Goal: Task Accomplishment & Management: Use online tool/utility

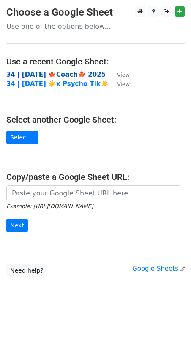
click at [81, 76] on strong "34 | [DATE] 🍁Coach🍁 2025" at bounding box center [55, 75] width 99 height 8
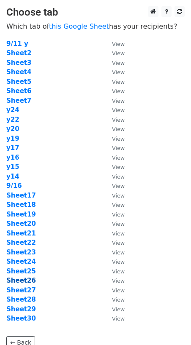
click at [22, 283] on strong "Sheet26" at bounding box center [21, 281] width 30 height 8
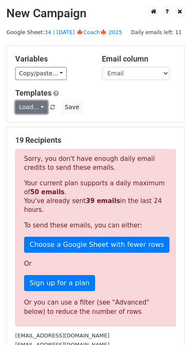
click at [31, 105] on link "Load..." at bounding box center [31, 107] width 32 height 13
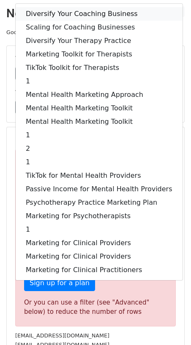
click at [79, 12] on link "Diversify Your Coaching Business" at bounding box center [99, 13] width 167 height 13
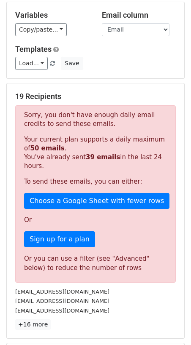
scroll to position [163, 0]
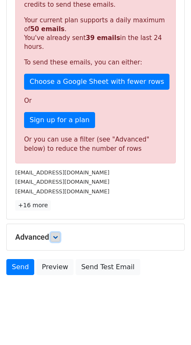
click at [60, 235] on link at bounding box center [55, 237] width 9 height 9
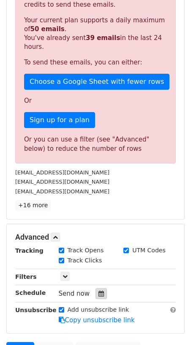
click at [95, 290] on div at bounding box center [100, 293] width 11 height 11
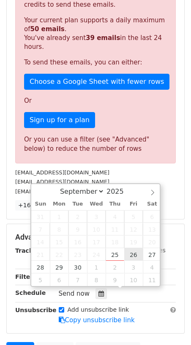
type input "2025-09-26 12:00"
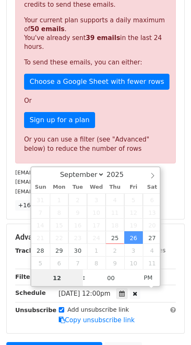
type input "6"
type input "2025-09-26 18:00"
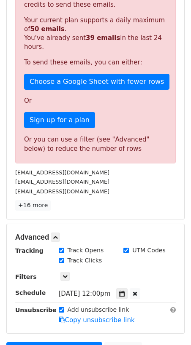
click at [34, 309] on strong "Unsubscribe" at bounding box center [35, 310] width 41 height 7
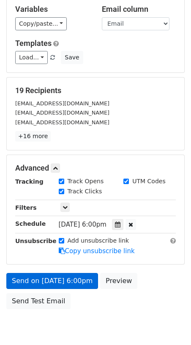
scroll to position [83, 0]
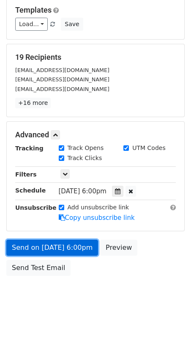
click at [48, 253] on link "Send on Sep 26 at 6:00pm" at bounding box center [52, 248] width 92 height 16
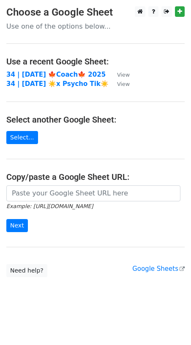
click at [62, 79] on td "34 | AUG 24 ☀️x Psycho Tik☀️" at bounding box center [57, 84] width 102 height 10
click at [65, 75] on strong "34 | [DATE] 🍁Coach🍁 2025" at bounding box center [55, 75] width 99 height 8
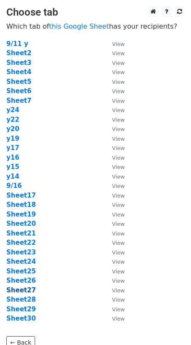
click at [26, 291] on strong "Sheet27" at bounding box center [21, 291] width 30 height 8
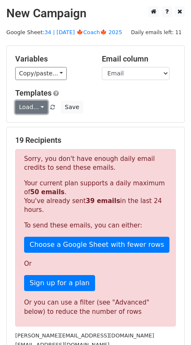
click at [27, 104] on link "Load..." at bounding box center [31, 107] width 32 height 13
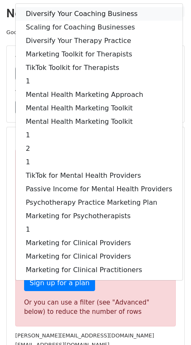
click at [73, 14] on link "Diversify Your Coaching Business" at bounding box center [99, 13] width 167 height 13
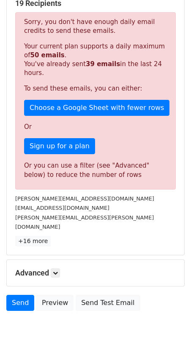
scroll to position [163, 0]
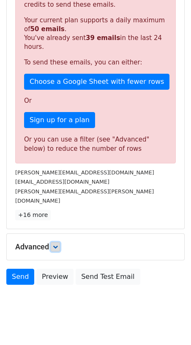
click at [54, 242] on link at bounding box center [55, 246] width 9 height 9
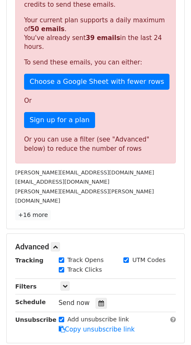
click at [98, 297] on div "Tracking Track Opens UTM Codes Track Clicks Filters Only include spreadsheet ro…" at bounding box center [95, 295] width 160 height 79
click at [98, 301] on icon at bounding box center [100, 304] width 5 height 6
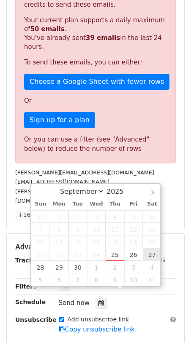
type input "2025-09-27 12:00"
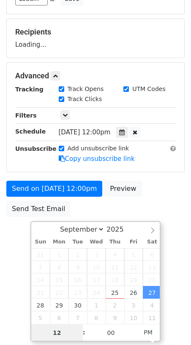
scroll to position [108, 0]
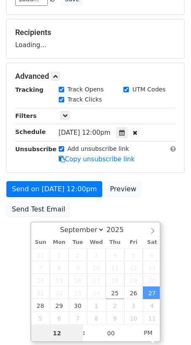
type input "6"
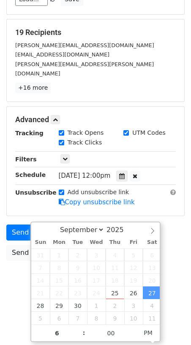
type input "2025-09-27 18:00"
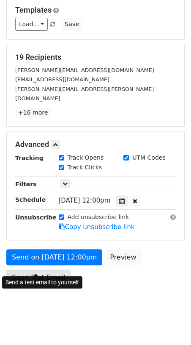
click at [14, 261] on body "New Campaign Daily emails left: 11 Google Sheet: 34 | SEPT 16 🍁Coach🍁 2025 Vari…" at bounding box center [95, 123] width 191 height 401
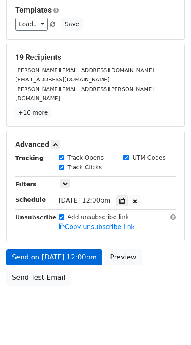
scroll to position [50, 0]
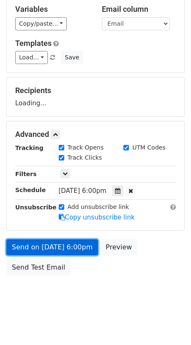
click at [47, 243] on link "Send on Sep 27 at 6:00pm" at bounding box center [52, 248] width 92 height 16
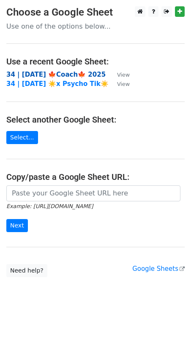
click at [70, 71] on strong "34 | [DATE] 🍁Coach🍁 2025" at bounding box center [55, 75] width 99 height 8
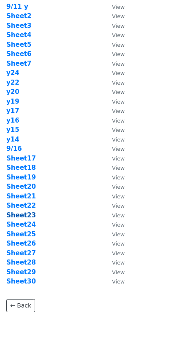
scroll to position [70, 0]
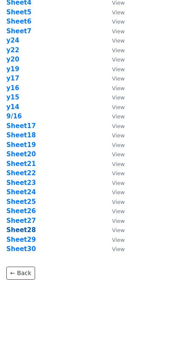
click at [22, 227] on strong "Sheet28" at bounding box center [21, 230] width 30 height 8
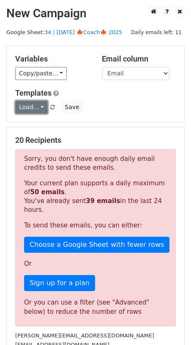
click at [27, 105] on link "Load..." at bounding box center [31, 107] width 32 height 13
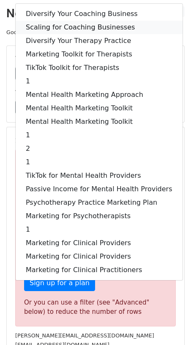
click at [65, 22] on link "Scaling for Coaching Businesses" at bounding box center [99, 27] width 167 height 13
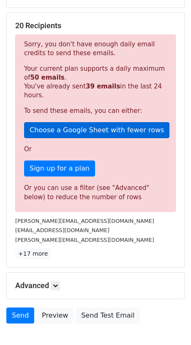
scroll to position [163, 0]
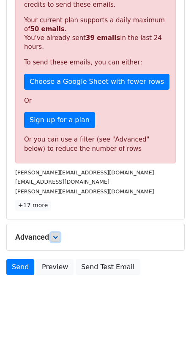
click at [57, 235] on icon at bounding box center [55, 237] width 5 height 5
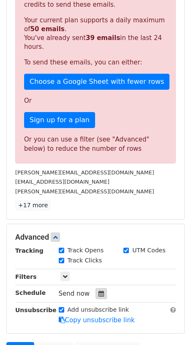
click at [96, 289] on div at bounding box center [100, 293] width 11 height 11
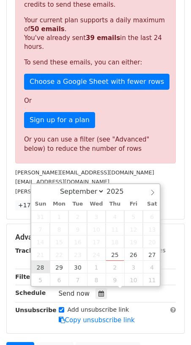
type input "2025-09-28 12:00"
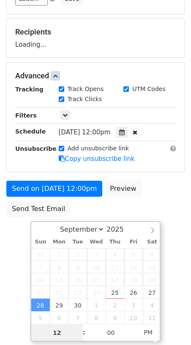
scroll to position [108, 0]
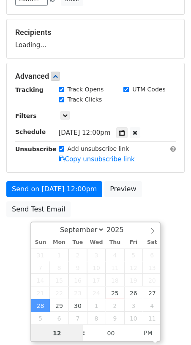
type input "6"
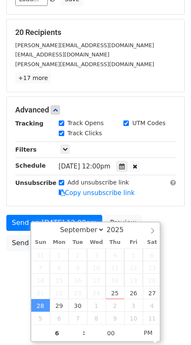
type input "2025-09-28 18:00"
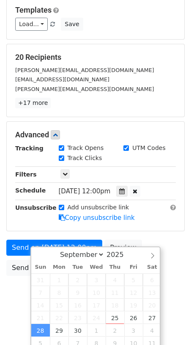
click at [7, 274] on body "New Campaign Daily emails left: 11 Google Sheet: 34 | SEPT 16 🍁Coach🍁 2025 Vari…" at bounding box center [95, 118] width 191 height 391
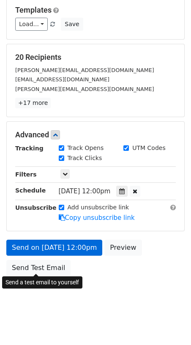
scroll to position [50, 0]
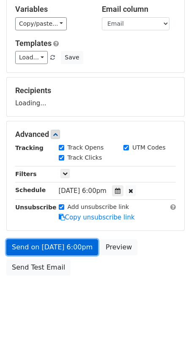
click at [58, 248] on link "Send on Sep 28 at 6:00pm" at bounding box center [52, 248] width 92 height 16
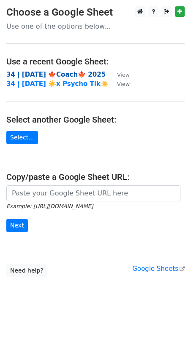
click at [72, 76] on strong "34 | [DATE] 🍁Coach🍁 2025" at bounding box center [55, 75] width 99 height 8
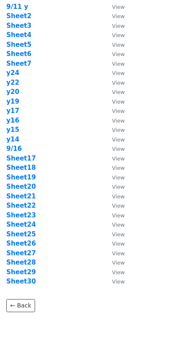
scroll to position [71, 0]
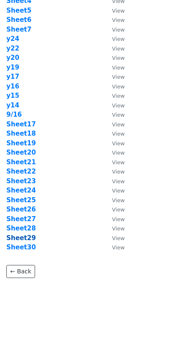
click at [24, 234] on strong "Sheet29" at bounding box center [21, 238] width 30 height 8
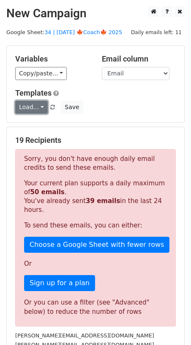
click at [33, 106] on link "Load..." at bounding box center [31, 107] width 32 height 13
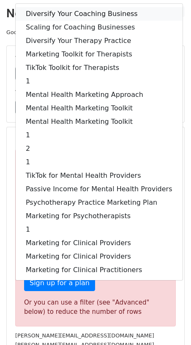
click at [80, 16] on link "Diversify Your Coaching Business" at bounding box center [99, 13] width 167 height 13
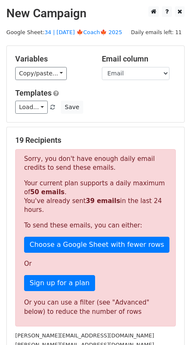
scroll to position [163, 0]
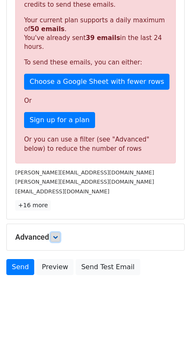
click at [57, 235] on icon at bounding box center [55, 237] width 5 height 5
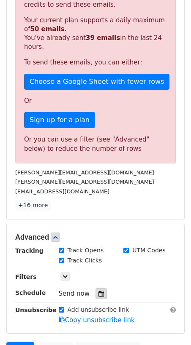
click at [100, 291] on icon at bounding box center [100, 294] width 5 height 6
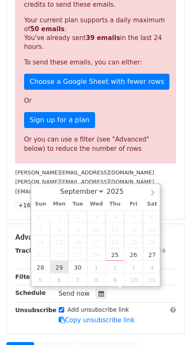
type input "[DATE] 12:00"
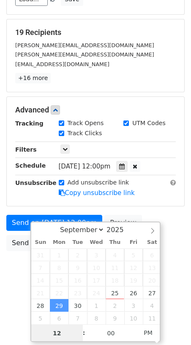
type input "6"
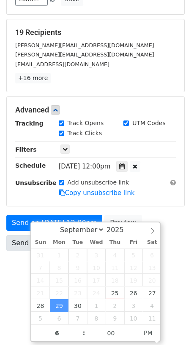
type input "[DATE] 18:00"
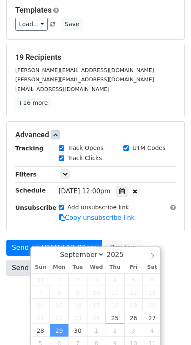
click at [8, 266] on body "New Campaign Daily emails left: 11 Google Sheet: 34 | SEPT 16 🍁Coach🍁 2025 Vari…" at bounding box center [95, 118] width 191 height 391
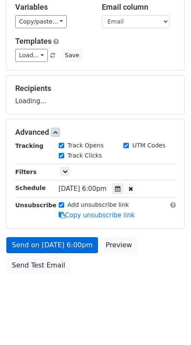
scroll to position [50, 0]
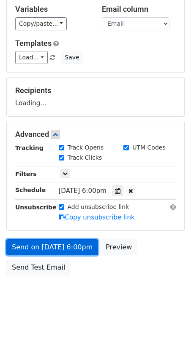
click at [37, 243] on link "Send on Sep 29 at 6:00pm" at bounding box center [52, 248] width 92 height 16
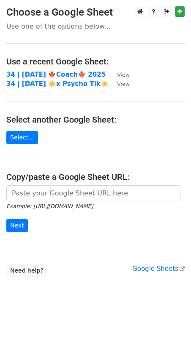
click at [57, 70] on td "34 | [DATE] 🍁Coach🍁 2025" at bounding box center [57, 75] width 102 height 10
click at [55, 73] on strong "34 | SEPT 16 🍁Coach🍁 2025" at bounding box center [55, 75] width 99 height 8
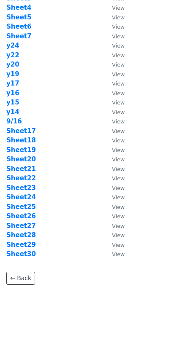
scroll to position [71, 0]
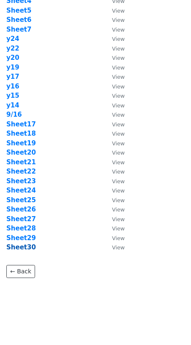
click at [22, 249] on strong "Sheet30" at bounding box center [21, 248] width 30 height 8
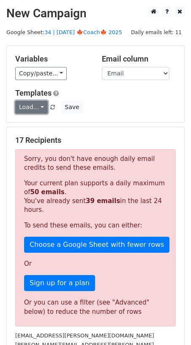
click at [29, 104] on link "Load..." at bounding box center [31, 107] width 32 height 13
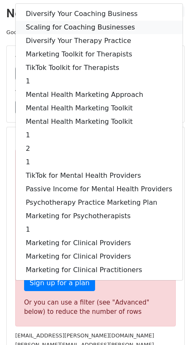
click at [70, 22] on link "Scaling for Coaching Businesses" at bounding box center [99, 27] width 167 height 13
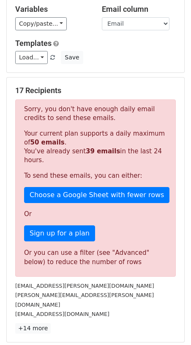
scroll to position [163, 0]
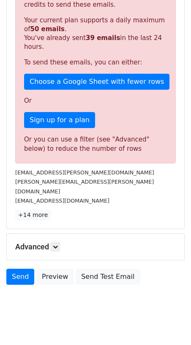
click at [57, 234] on div "Advanced Tracking Track Opens UTM Codes Track Clicks Filters Only include sprea…" at bounding box center [95, 247] width 177 height 26
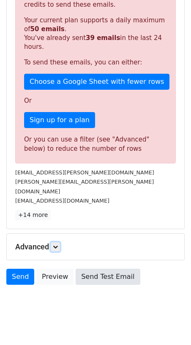
drag, startPoint x: 56, startPoint y: 237, endPoint x: 93, endPoint y: 272, distance: 51.6
click at [56, 245] on icon at bounding box center [55, 247] width 5 height 5
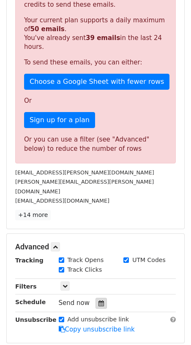
click at [98, 301] on icon at bounding box center [100, 304] width 5 height 6
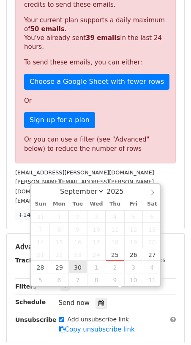
type input "[DATE] 12:00"
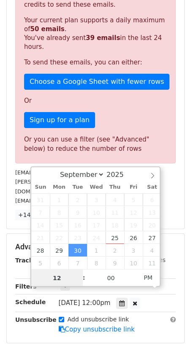
scroll to position [108, 0]
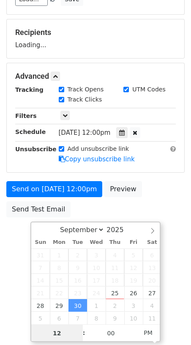
type input "6"
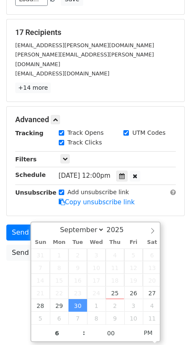
type input "[DATE] 18:00"
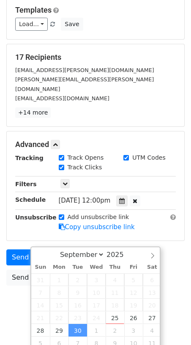
click at [12, 278] on body "New Campaign Daily emails left: 11 Google Sheet: 34 | [DATE] 🍁Coach🍁 2025 Varia…" at bounding box center [95, 123] width 191 height 401
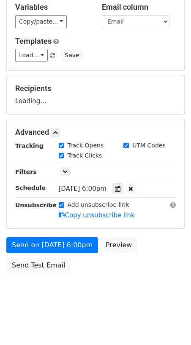
scroll to position [50, 0]
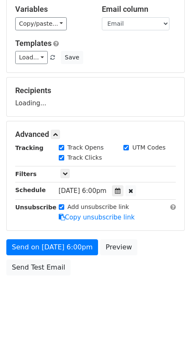
drag, startPoint x: 42, startPoint y: 231, endPoint x: 42, endPoint y: 236, distance: 5.1
click at [42, 231] on form "Variables Copy/paste... {{Name}} {{Email}} Email column Name Email Templates Lo…" at bounding box center [95, 138] width 178 height 284
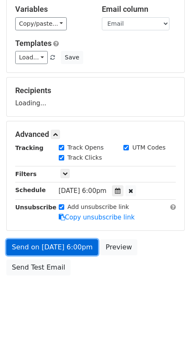
click at [40, 241] on link "Send on [DATE] 6:00pm" at bounding box center [52, 248] width 92 height 16
